Goal: Check status: Check status

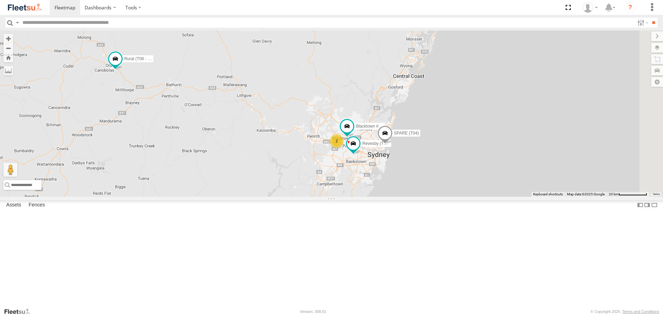
drag, startPoint x: 431, startPoint y: 214, endPoint x: 343, endPoint y: 216, distance: 87.4
click at [343, 196] on div "2 Rural (T08 - Matt) Blacktown #1 (T09 - [PERSON_NAME]) Revesby (T07 - [PERSON_…" at bounding box center [331, 113] width 663 height 166
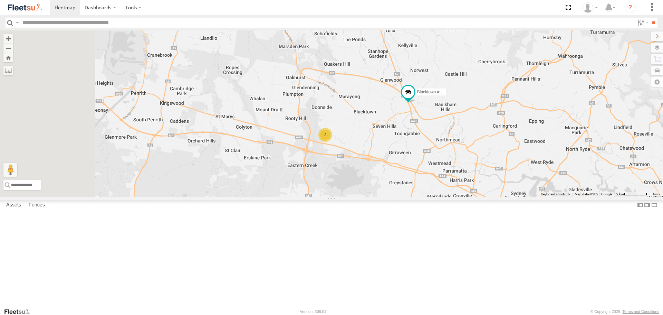
drag, startPoint x: 419, startPoint y: 162, endPoint x: 454, endPoint y: 238, distance: 83.8
click at [454, 196] on div "Rural (T08 - [PERSON_NAME]) Blacktown #1 (T09 - [PERSON_NAME]) Revesby (T07 - […" at bounding box center [331, 113] width 663 height 166
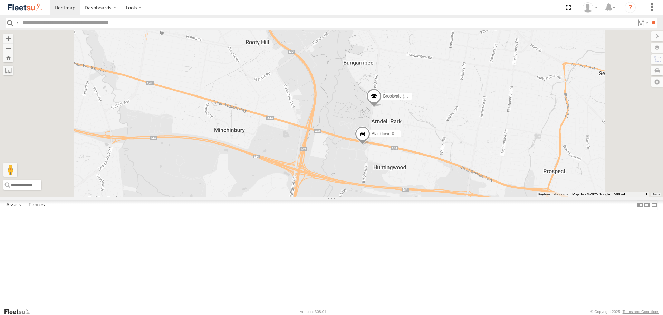
click at [370, 145] on span at bounding box center [362, 135] width 15 height 19
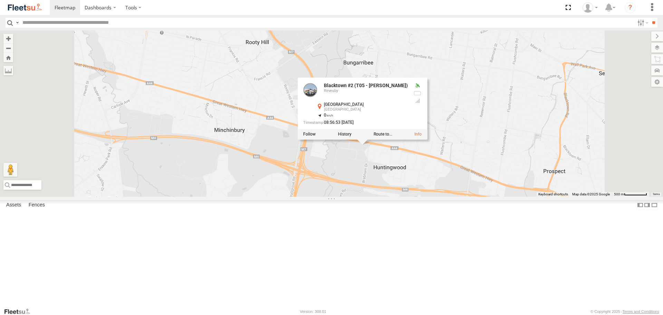
click at [523, 196] on div "Rural (T08 - [PERSON_NAME]) Blacktown #1 (T09 - [PERSON_NAME]) Revesby (T07 - […" at bounding box center [331, 113] width 663 height 166
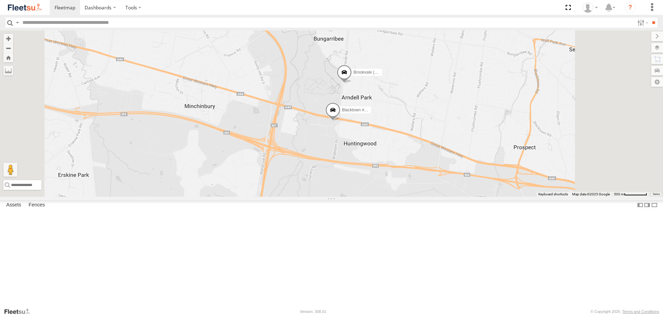
drag, startPoint x: 549, startPoint y: 196, endPoint x: 472, endPoint y: 140, distance: 95.8
click at [476, 141] on div "Rural (T08 - [PERSON_NAME]) Blacktown #1 (T09 - [PERSON_NAME]) Revesby (T07 - […" at bounding box center [331, 113] width 663 height 166
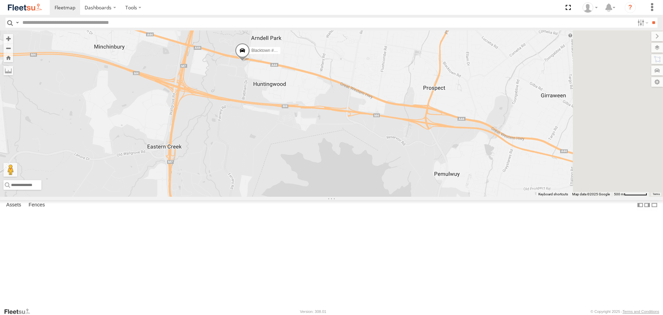
drag, startPoint x: 459, startPoint y: 172, endPoint x: 423, endPoint y: 154, distance: 40.3
click at [423, 154] on div "Rural (T08 - [PERSON_NAME]) Blacktown #1 (T09 - [PERSON_NAME]) Revesby (T07 - […" at bounding box center [331, 113] width 663 height 166
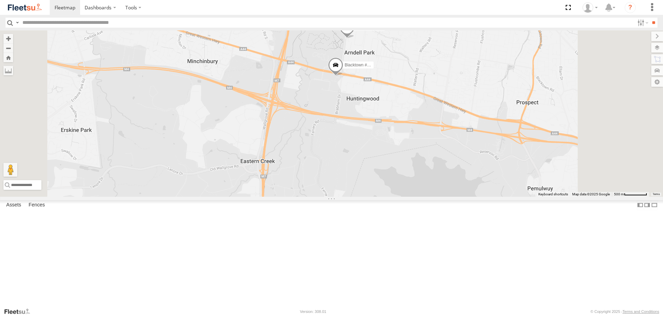
drag, startPoint x: 443, startPoint y: 143, endPoint x: 435, endPoint y: 188, distance: 45.9
click at [435, 188] on div "Rural (T08 - [PERSON_NAME]) Blacktown #1 (T09 - [PERSON_NAME]) Revesby (T07 - […" at bounding box center [331, 113] width 663 height 166
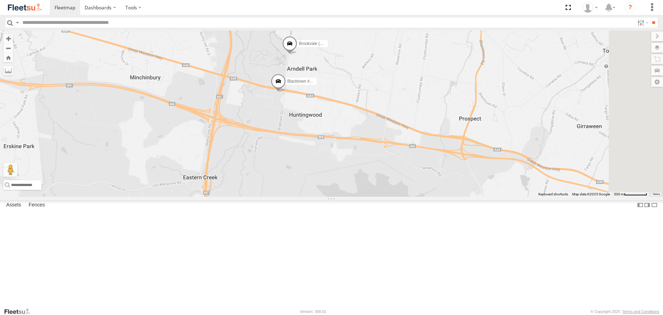
drag, startPoint x: 506, startPoint y: 178, endPoint x: 441, endPoint y: 176, distance: 65.0
click at [441, 176] on div "Rural (T08 - [PERSON_NAME]) Blacktown #1 (T09 - [PERSON_NAME]) Revesby (T07 - […" at bounding box center [331, 113] width 663 height 166
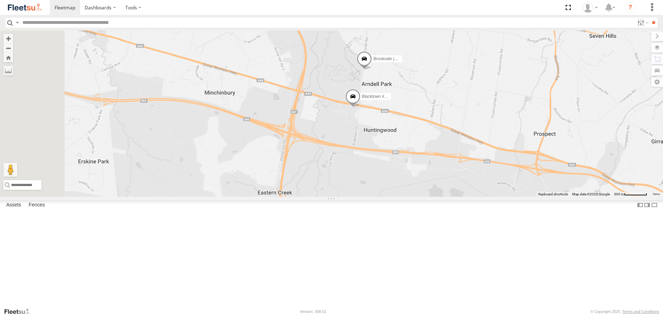
drag, startPoint x: 421, startPoint y: 134, endPoint x: 510, endPoint y: 150, distance: 90.6
click at [510, 150] on div "Rural (T08 - [PERSON_NAME]) Blacktown #1 (T09 - [PERSON_NAME]) Revesby (T07 - […" at bounding box center [331, 113] width 663 height 166
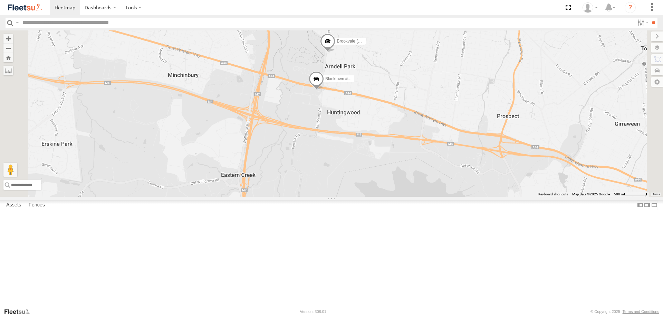
drag, startPoint x: 525, startPoint y: 160, endPoint x: 487, endPoint y: 142, distance: 41.9
click at [487, 142] on div "Rural (T08 - [PERSON_NAME]) Blacktown #1 (T09 - [PERSON_NAME]) Revesby (T07 - […" at bounding box center [331, 113] width 663 height 166
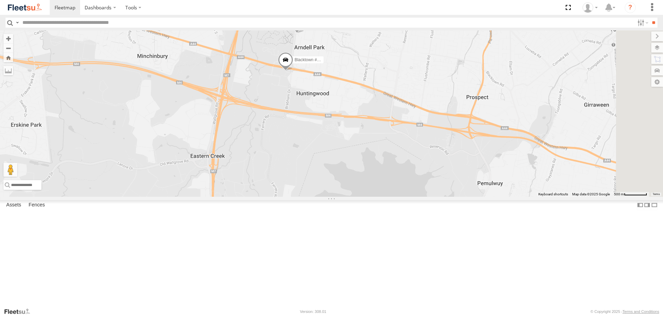
drag, startPoint x: 488, startPoint y: 148, endPoint x: 456, endPoint y: 128, distance: 37.6
click at [456, 128] on div "Rural (T08 - [PERSON_NAME]) Blacktown #1 (T09 - [PERSON_NAME]) Revesby (T07 - […" at bounding box center [331, 113] width 663 height 166
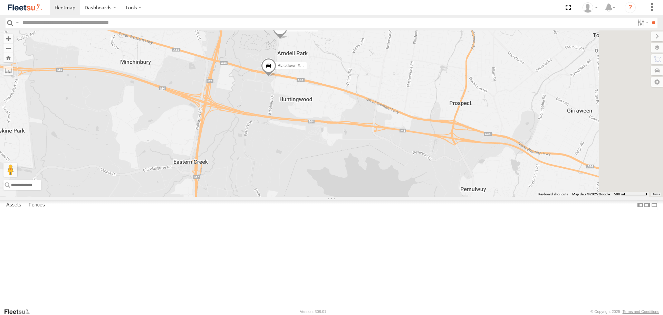
drag, startPoint x: 460, startPoint y: 127, endPoint x: 444, endPoint y: 133, distance: 16.6
click at [444, 133] on div "Rural (T08 - [PERSON_NAME]) Blacktown #1 (T09 - [PERSON_NAME]) Revesby (T07 - […" at bounding box center [331, 113] width 663 height 166
